Goal: Information Seeking & Learning: Understand process/instructions

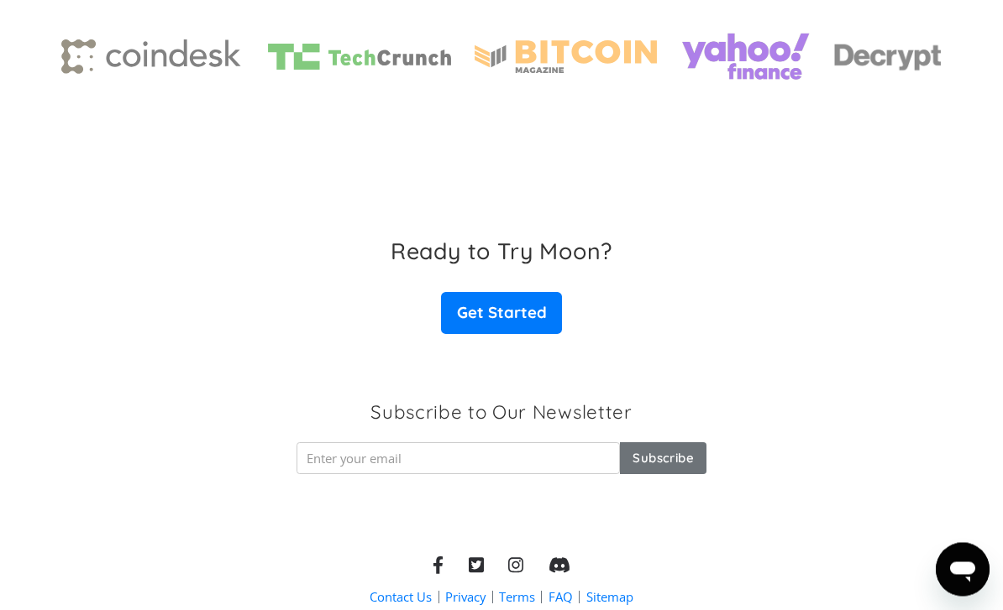
scroll to position [2619, 0]
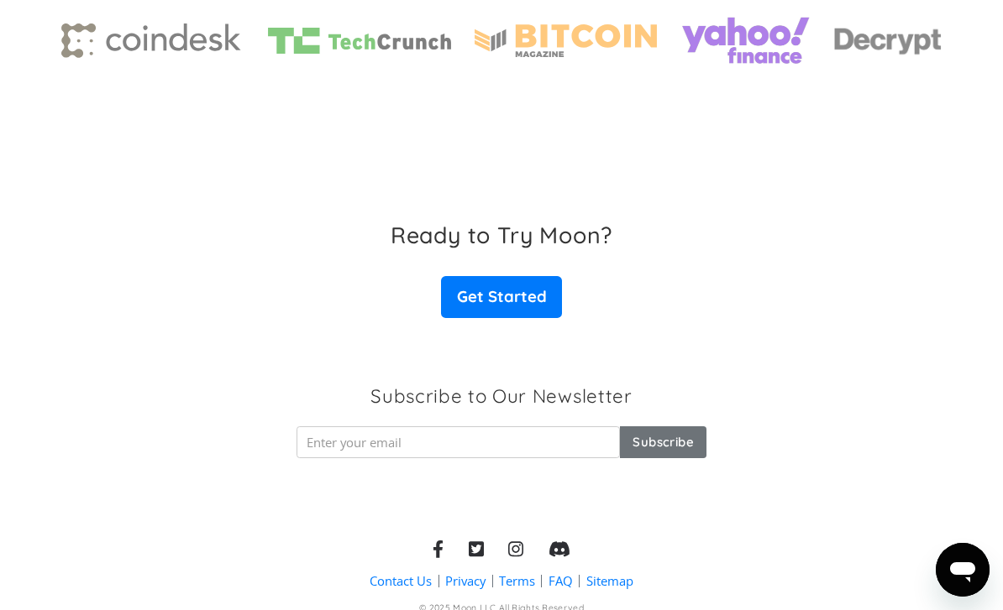
click at [558, 576] on link "FAQ" at bounding box center [560, 582] width 24 height 18
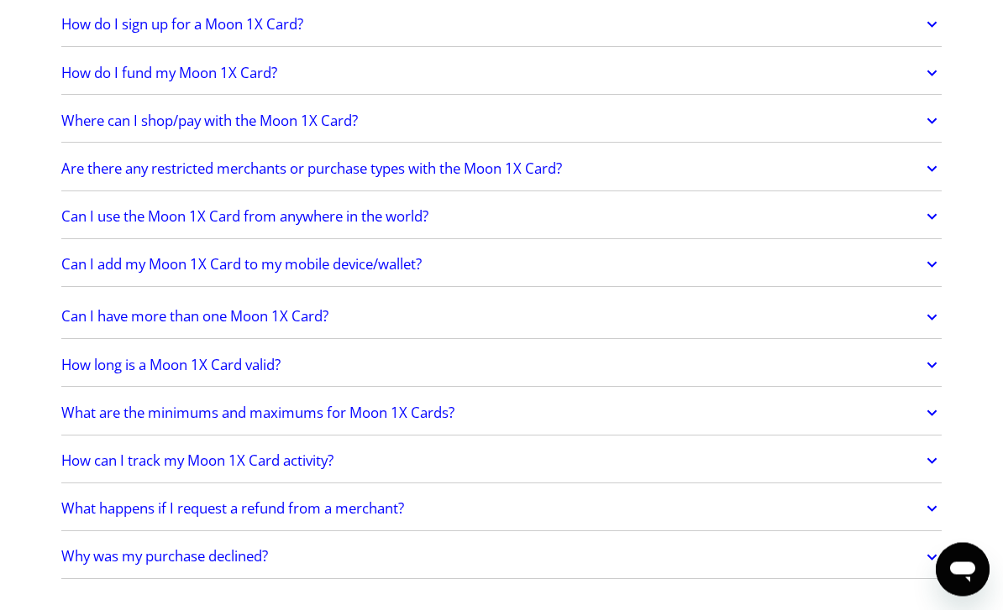
scroll to position [2144, 0]
click at [924, 350] on icon at bounding box center [931, 365] width 19 height 30
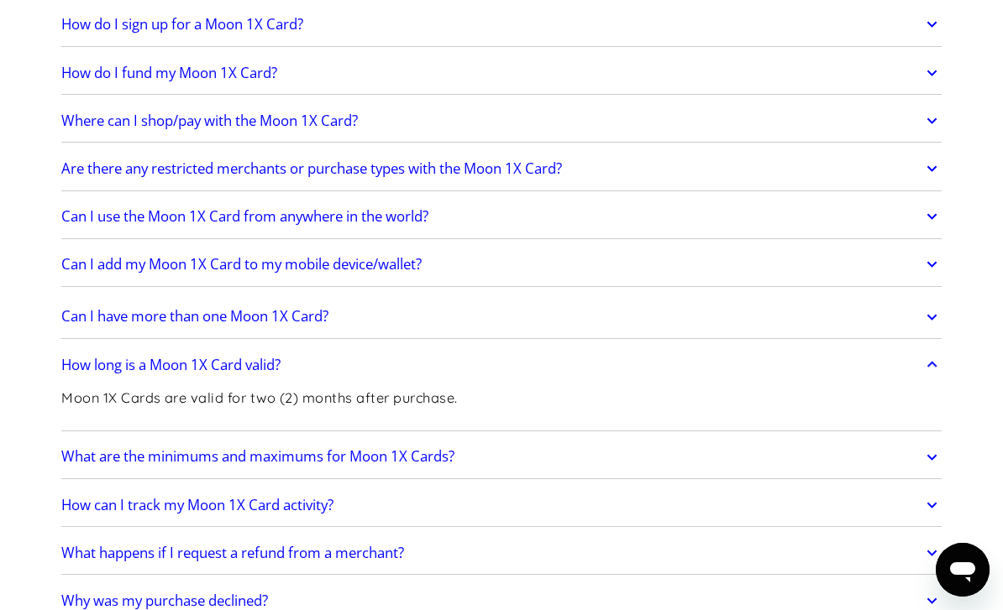
click at [928, 361] on icon at bounding box center [931, 365] width 19 height 30
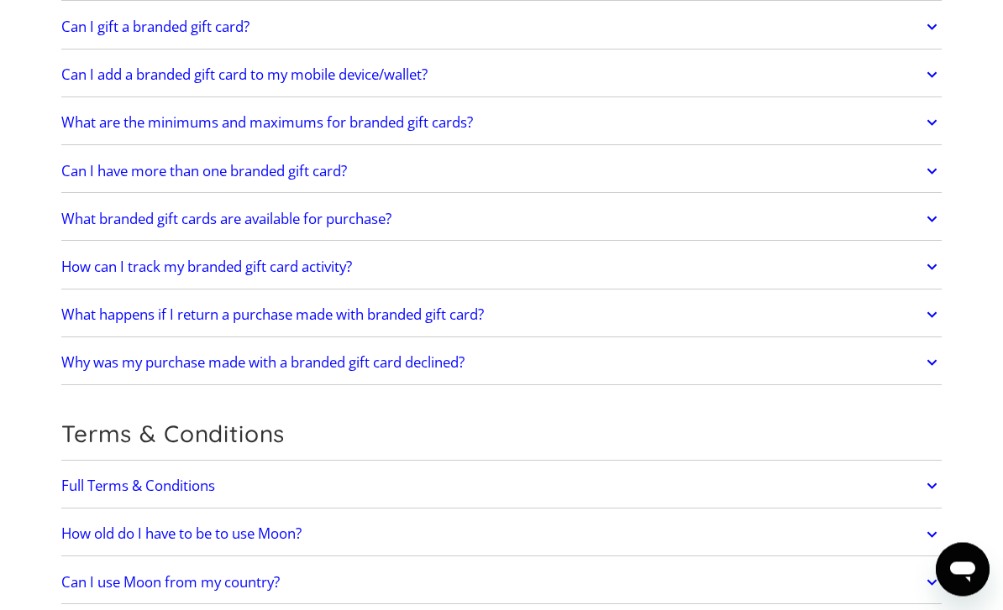
click at [931, 154] on link "Can I have more than one branded gift card?" at bounding box center [501, 171] width 880 height 35
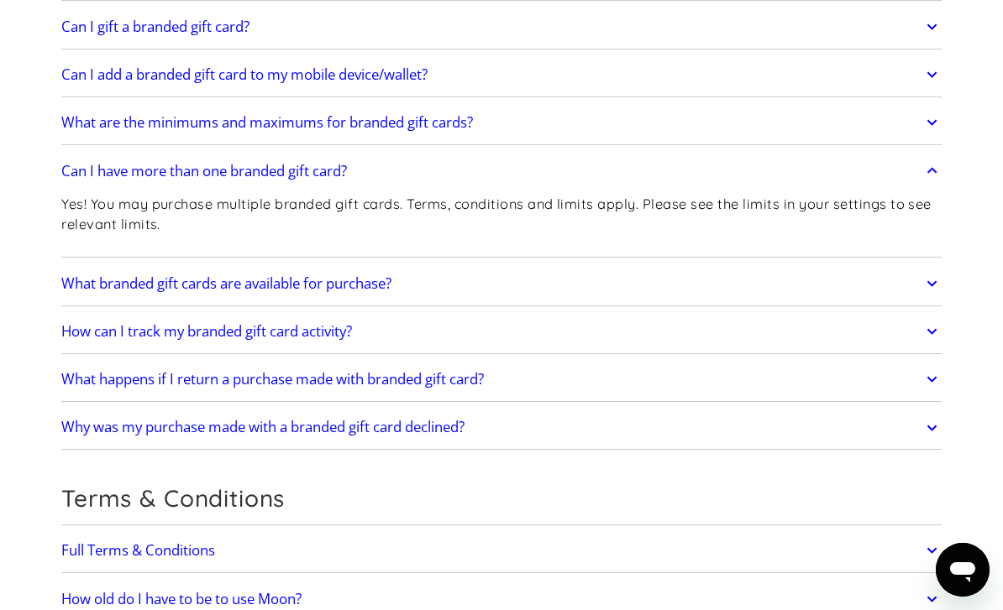
click at [927, 172] on icon at bounding box center [931, 171] width 19 height 30
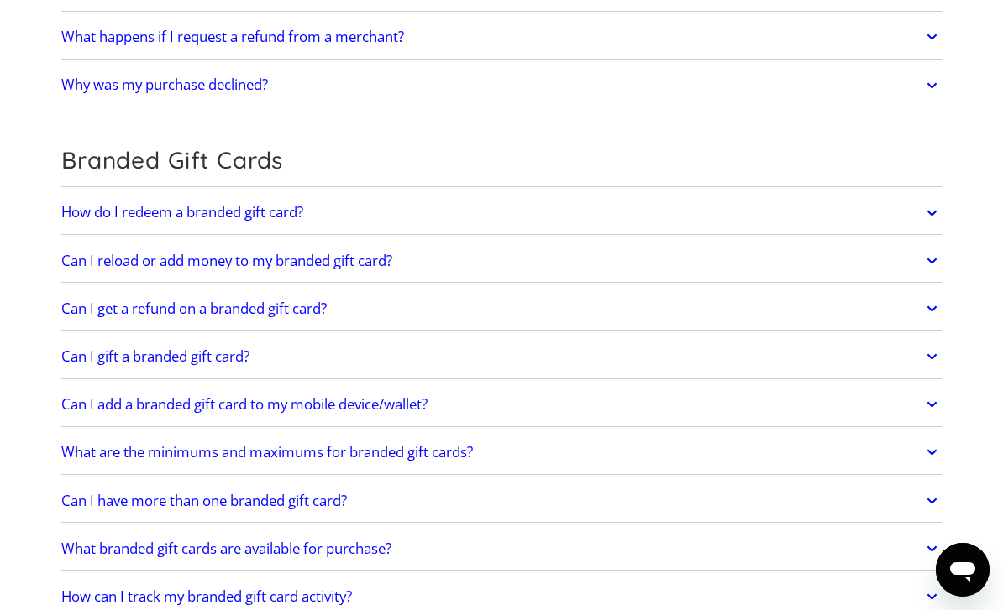
scroll to position [2615, 0]
click at [933, 203] on icon at bounding box center [931, 214] width 19 height 30
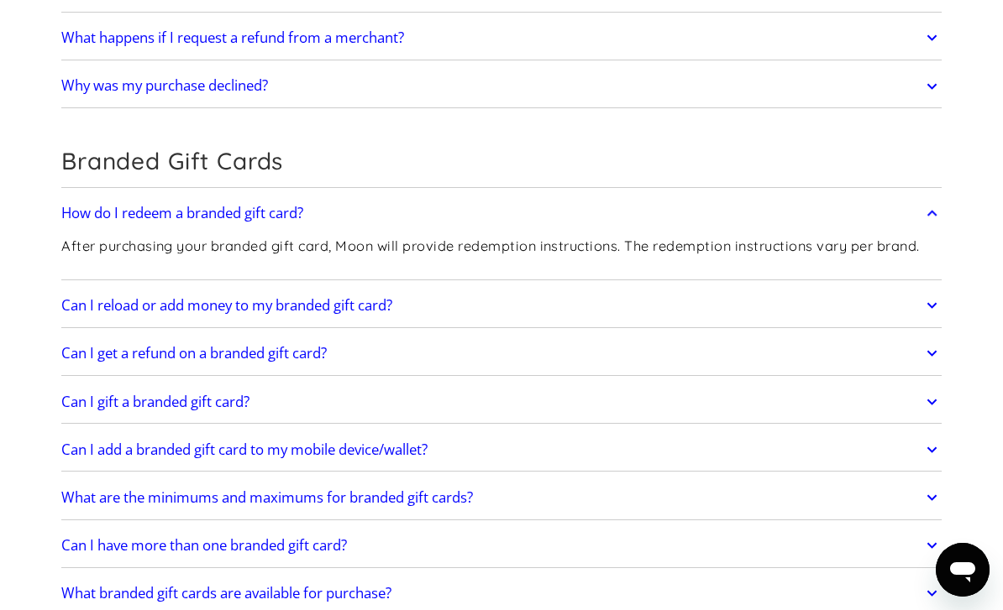
click at [935, 209] on icon at bounding box center [931, 214] width 19 height 30
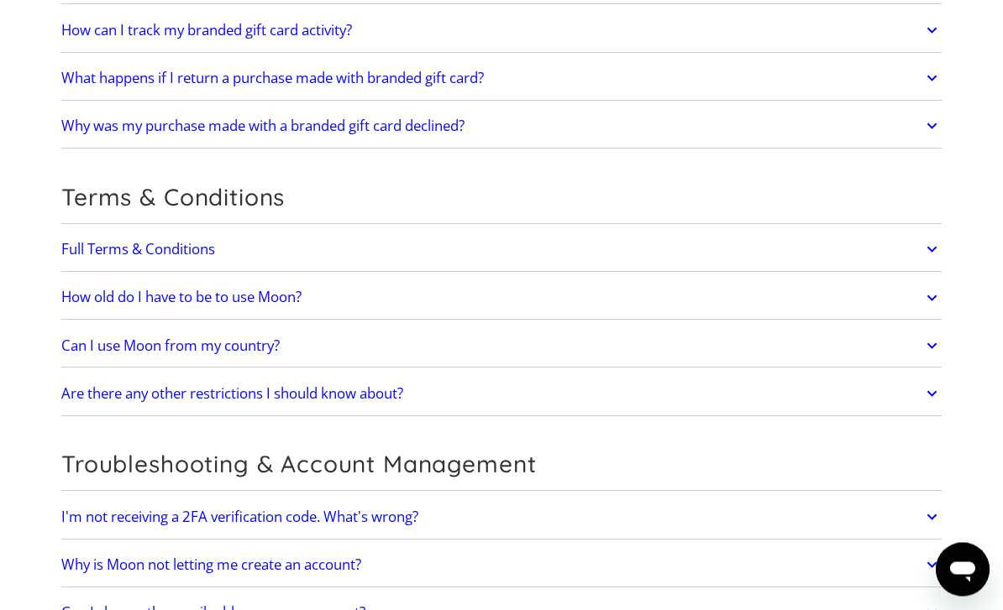
scroll to position [3182, 0]
click at [937, 343] on icon at bounding box center [931, 346] width 19 height 30
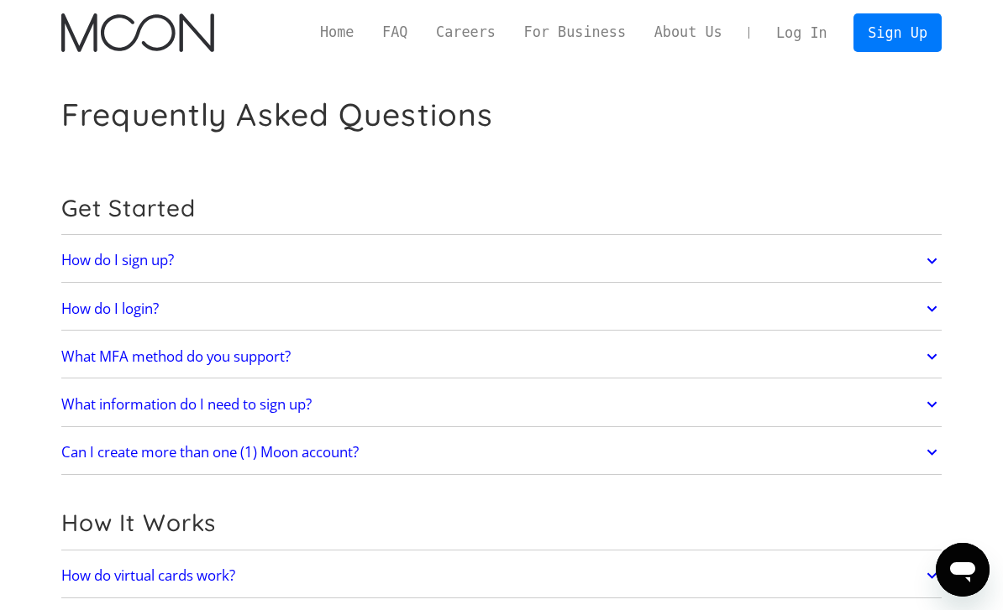
scroll to position [0, 0]
click at [692, 27] on link "About Us" at bounding box center [688, 33] width 97 height 21
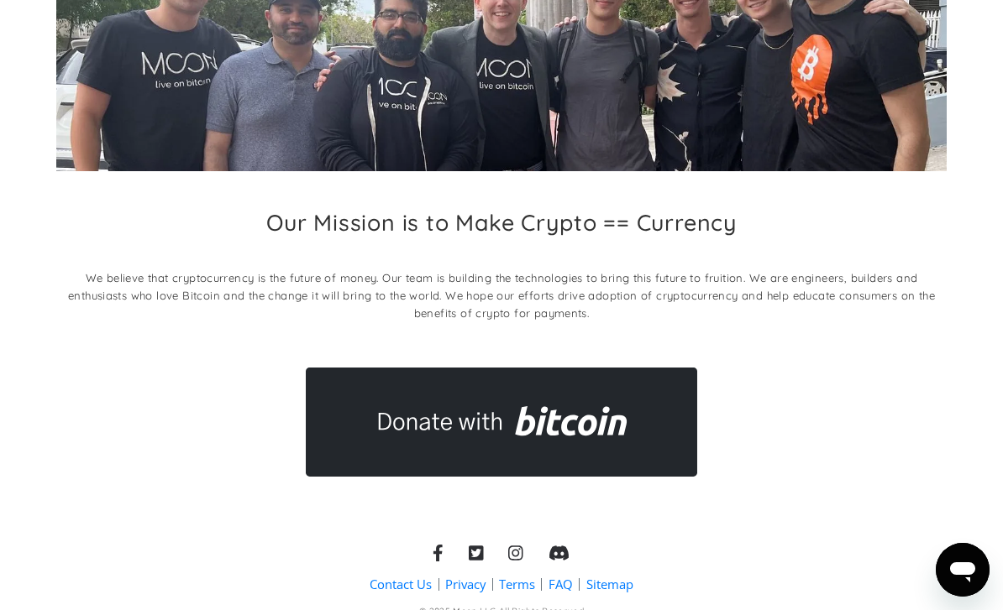
scroll to position [203, 0]
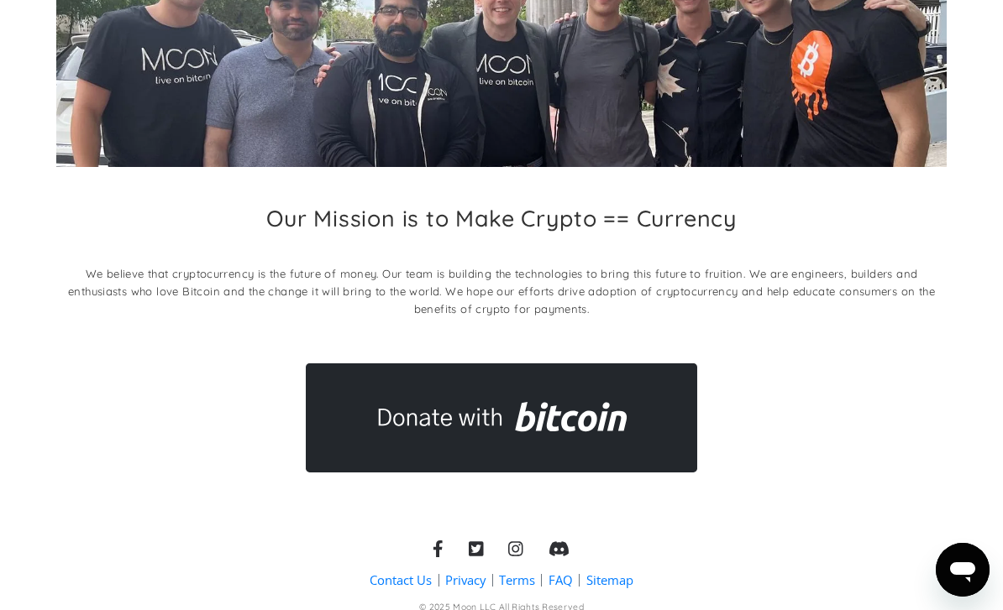
click at [517, 579] on link "Terms" at bounding box center [517, 581] width 36 height 18
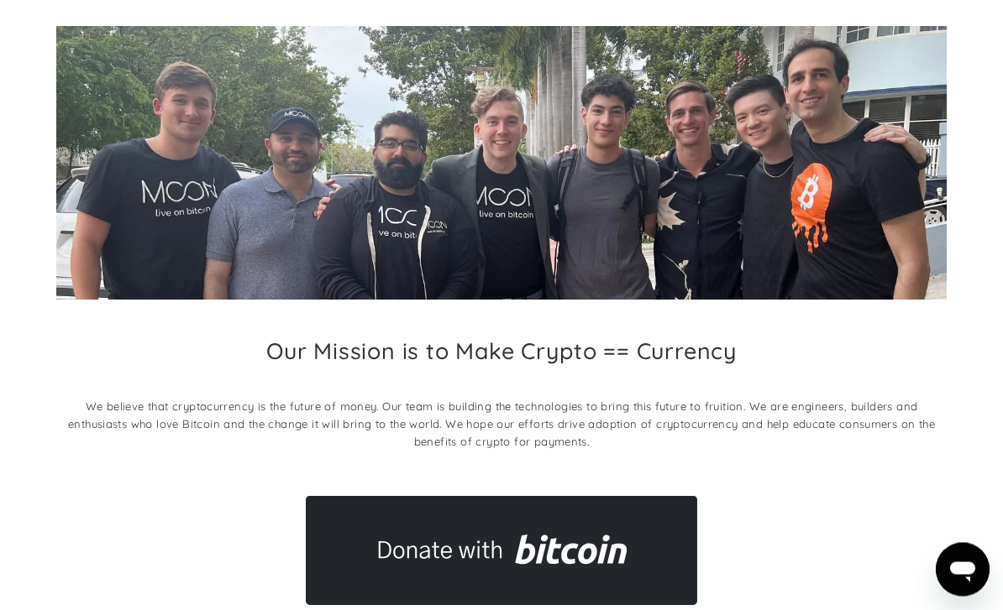
scroll to position [0, 0]
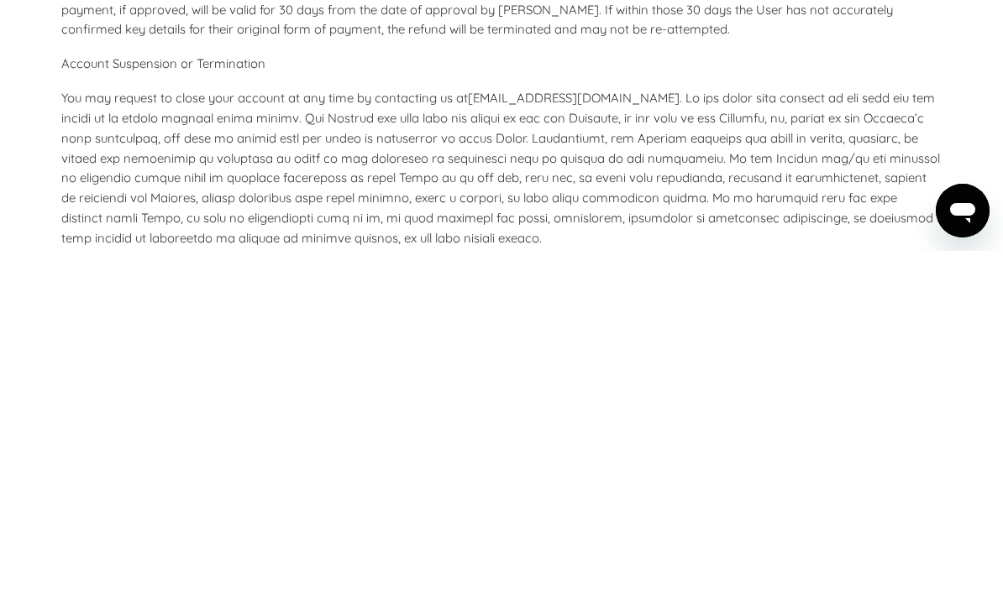
scroll to position [6858, 0]
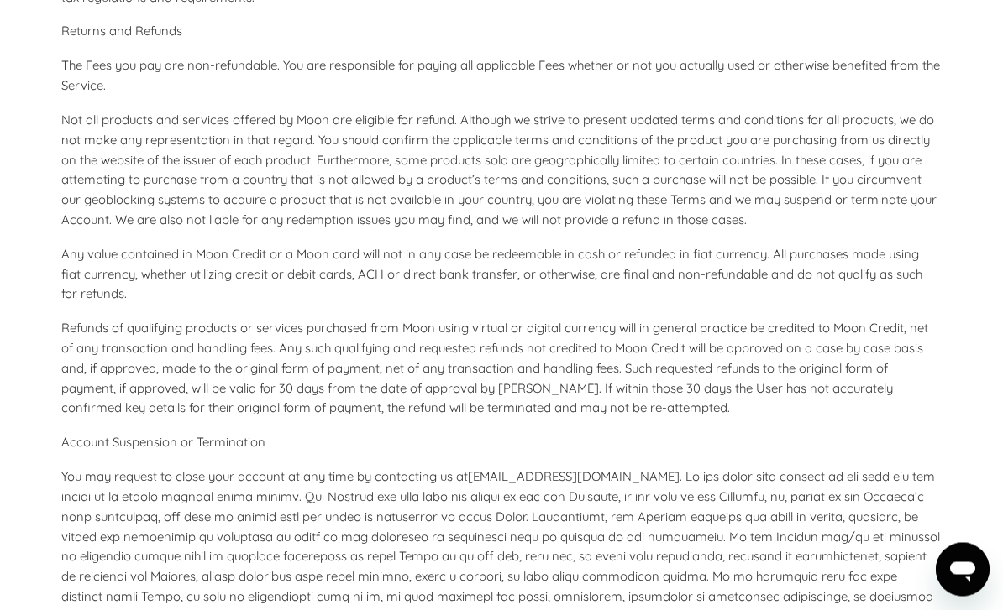
scroll to position [5180, 0]
